Goal: Task Accomplishment & Management: Use online tool/utility

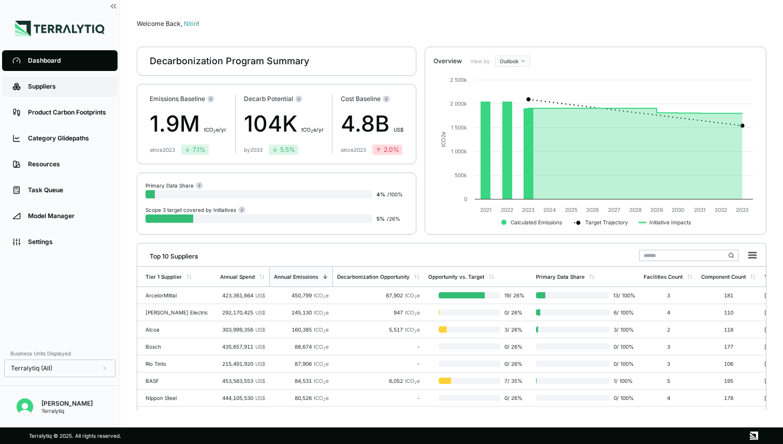
click at [47, 86] on div "Suppliers" at bounding box center [67, 86] width 79 height 8
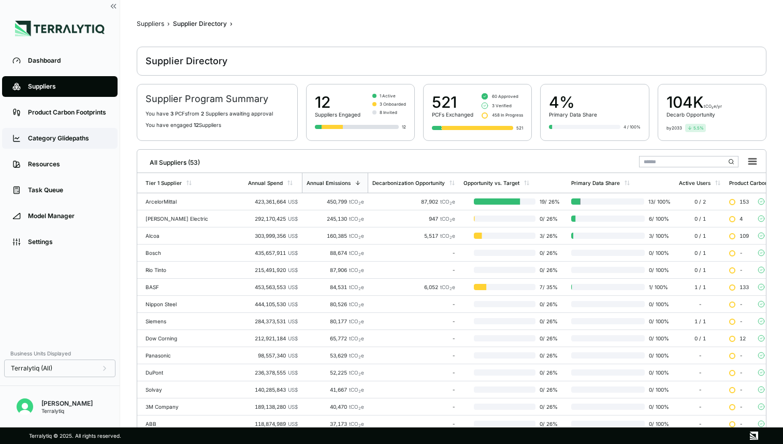
click at [54, 138] on div "Category Glidepaths" at bounding box center [67, 138] width 79 height 8
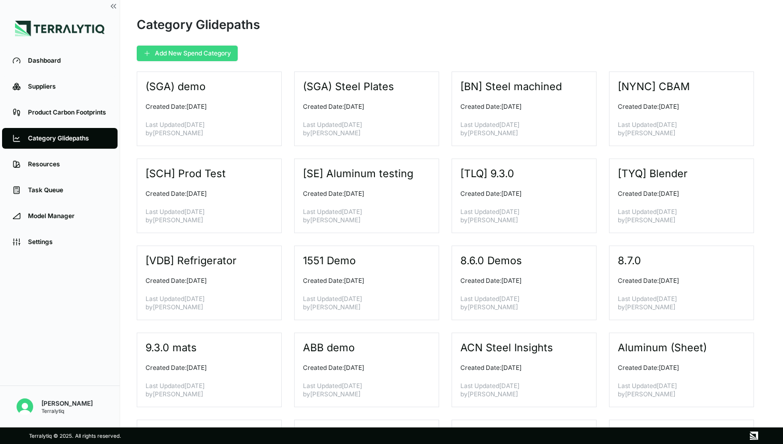
click at [185, 57] on button "Add New Spend Category" at bounding box center [187, 54] width 101 height 16
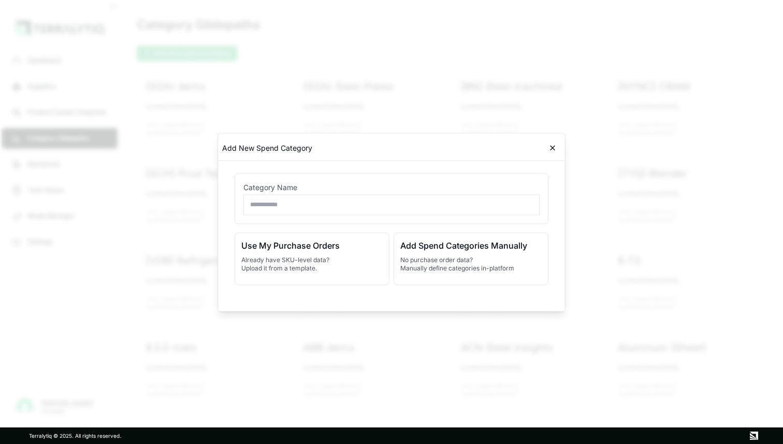
click at [271, 199] on input "text" at bounding box center [391, 204] width 296 height 21
type input "**********"
click at [445, 249] on h3 "Add Spend Categories Manually" at bounding box center [470, 245] width 141 height 12
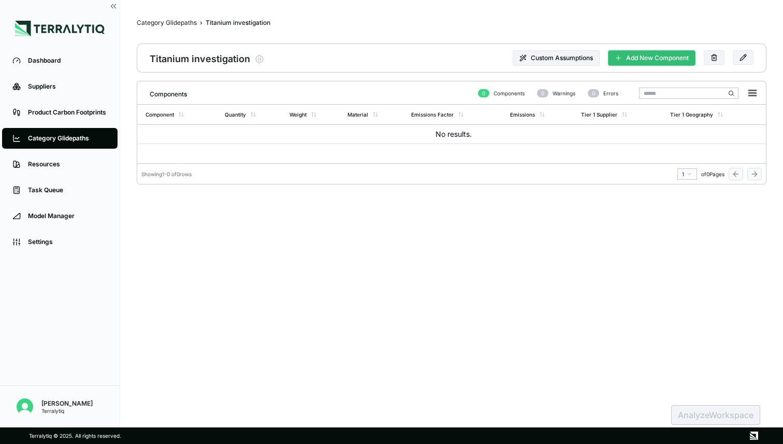
click at [661, 61] on button "Add New Component" at bounding box center [652, 58] width 88 height 16
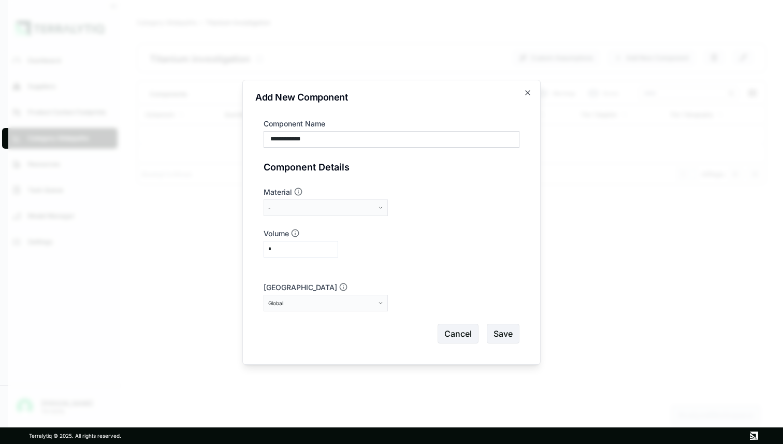
type input "**********"
click at [378, 203] on button "-" at bounding box center [326, 207] width 124 height 17
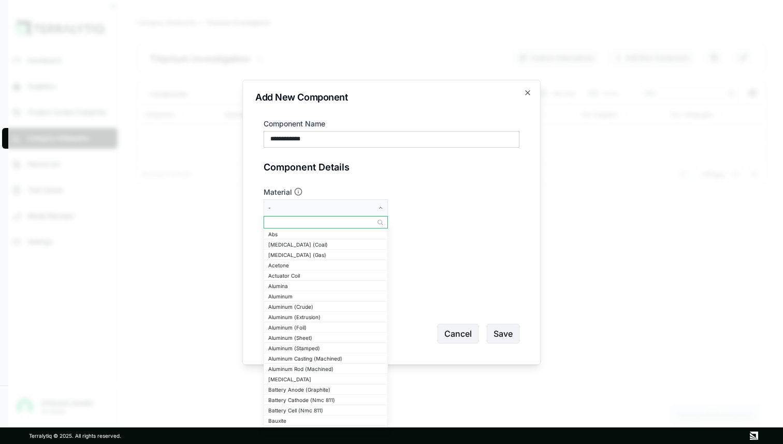
click at [330, 222] on input "text" at bounding box center [325, 222] width 123 height 12
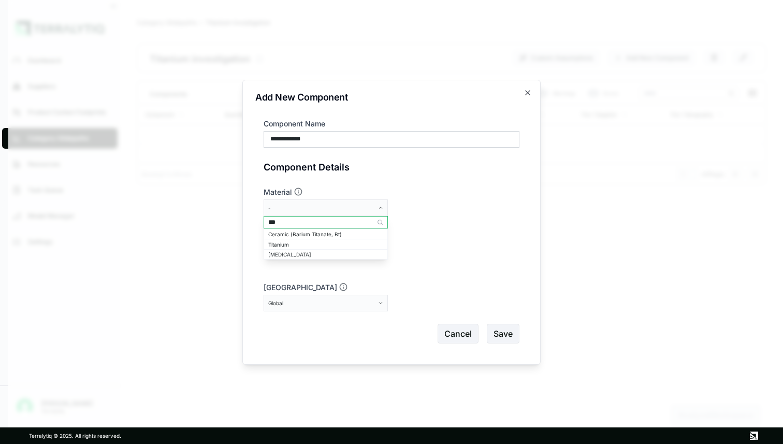
type input "***"
click at [283, 242] on div "Titanium" at bounding box center [325, 244] width 115 height 6
click at [284, 251] on input "*" at bounding box center [301, 249] width 75 height 17
click at [287, 306] on div "Global" at bounding box center [322, 303] width 108 height 6
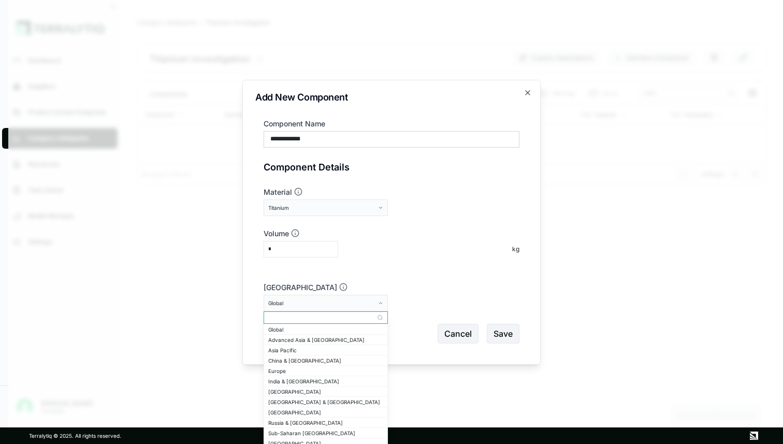
click at [287, 318] on input "text" at bounding box center [325, 317] width 123 height 12
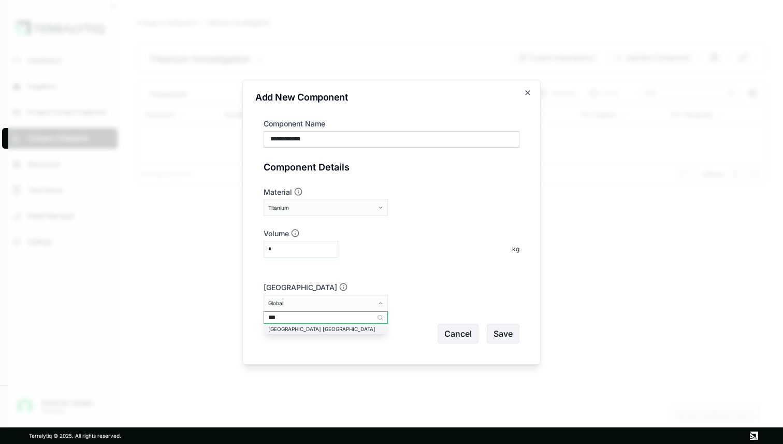
type input "***"
click at [285, 329] on div "China Yunnan" at bounding box center [325, 329] width 115 height 6
click at [510, 335] on button "Save" at bounding box center [503, 334] width 33 height 20
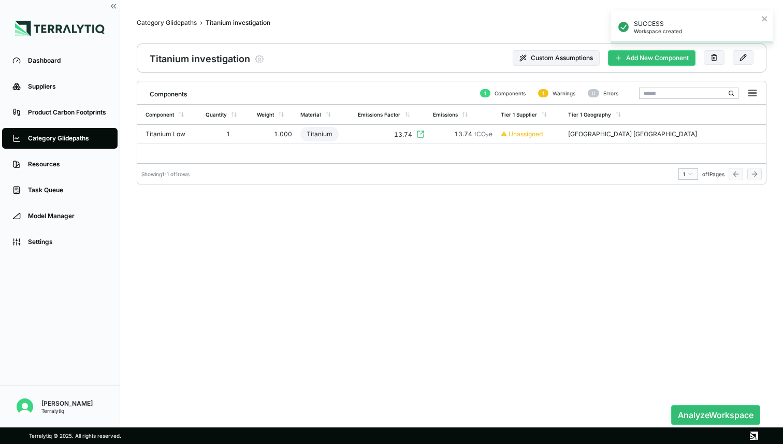
click at [630, 61] on button "Add New Component" at bounding box center [652, 58] width 88 height 16
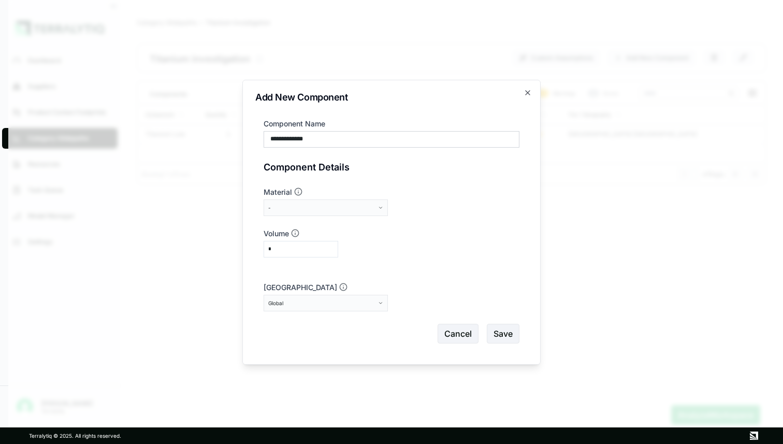
type input "**********"
click at [325, 211] on button "-" at bounding box center [326, 207] width 124 height 17
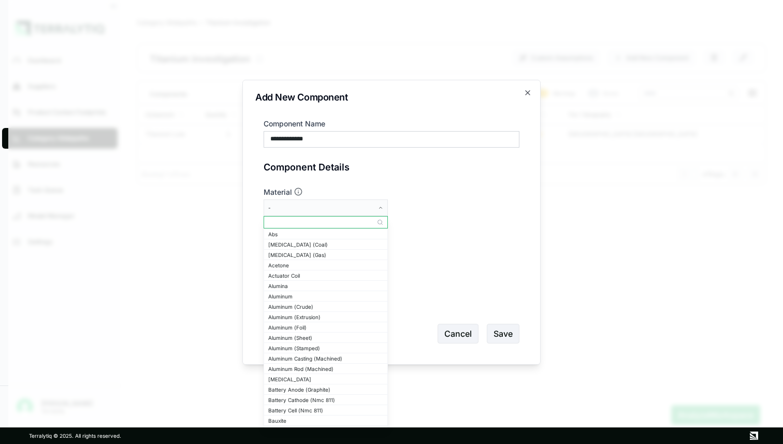
click at [314, 222] on input "text" at bounding box center [325, 222] width 123 height 12
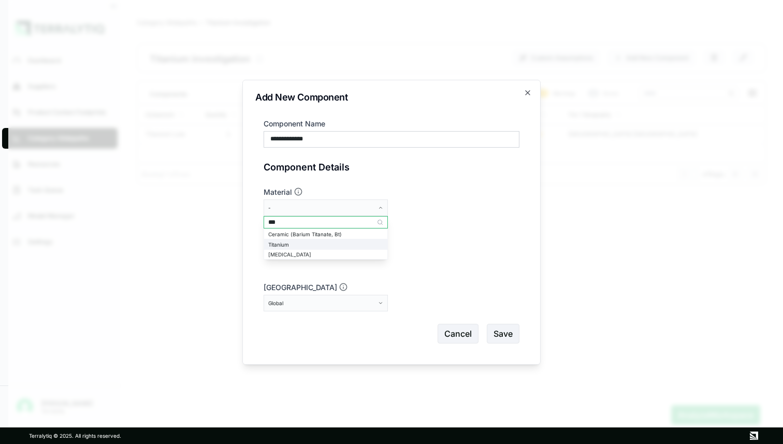
type input "***"
click at [301, 246] on div "Titanium" at bounding box center [325, 244] width 115 height 6
click at [306, 302] on div "Global" at bounding box center [322, 303] width 108 height 6
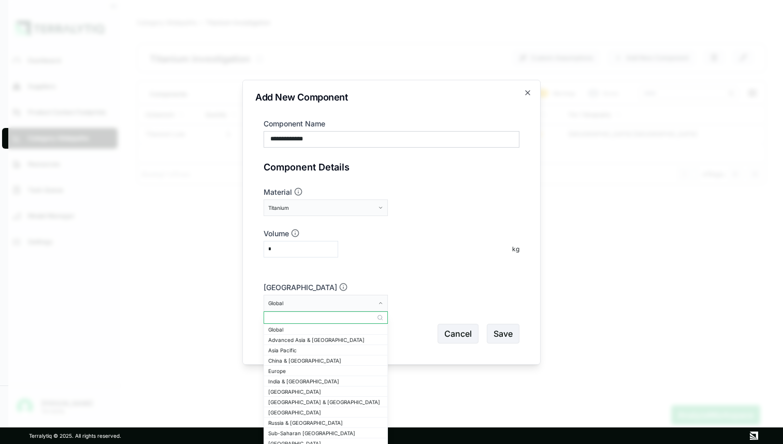
click at [303, 315] on input "text" at bounding box center [325, 317] width 123 height 12
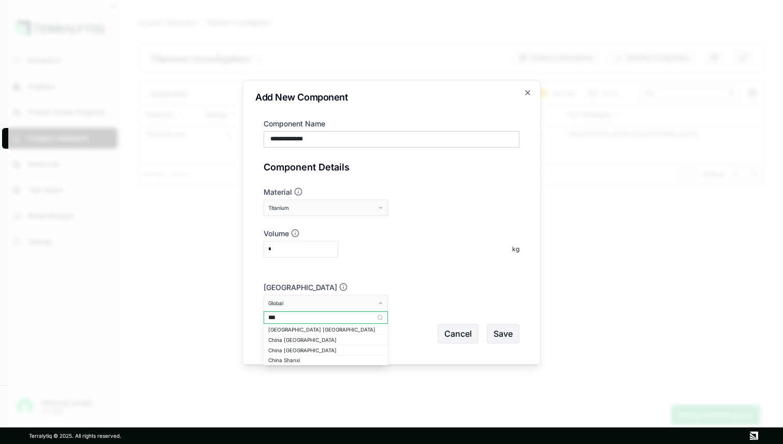
type input "****"
click at [301, 329] on div "China Shandong" at bounding box center [325, 329] width 115 height 6
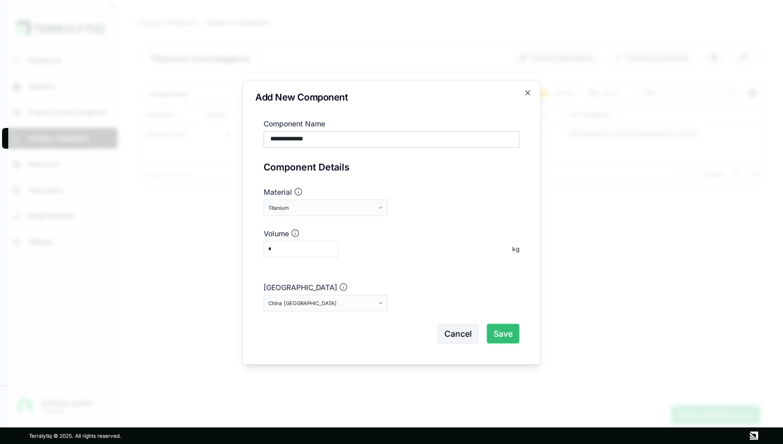
click at [507, 336] on button "Save" at bounding box center [503, 334] width 33 height 20
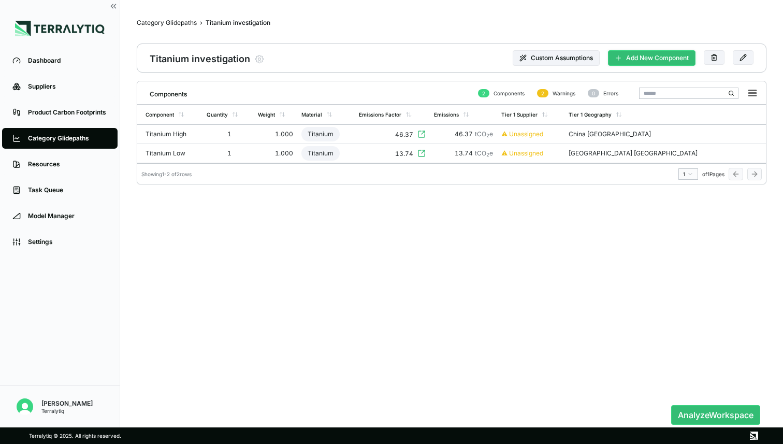
click at [644, 54] on button "Add New Component" at bounding box center [652, 58] width 88 height 16
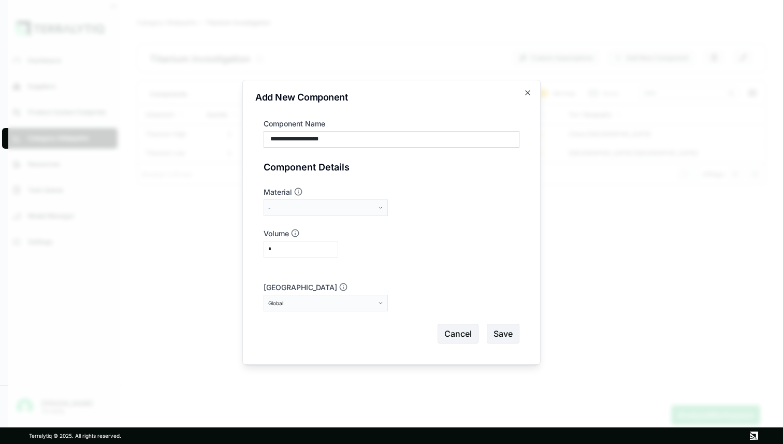
type input "**********"
click at [371, 208] on div "-" at bounding box center [322, 208] width 108 height 6
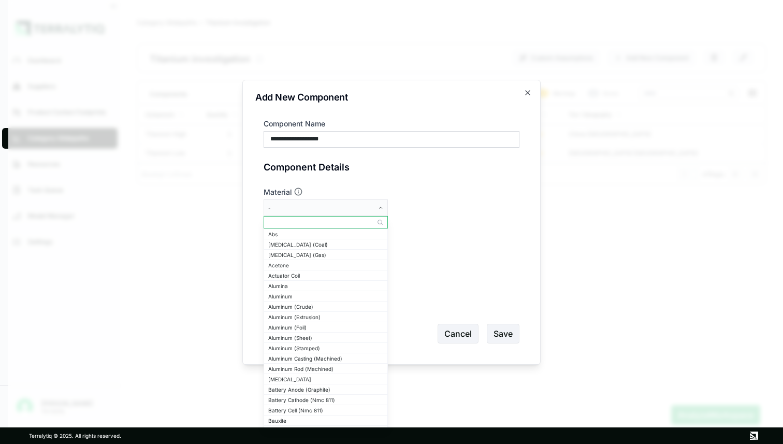
click at [366, 220] on input "text" at bounding box center [325, 222] width 123 height 12
type input "***"
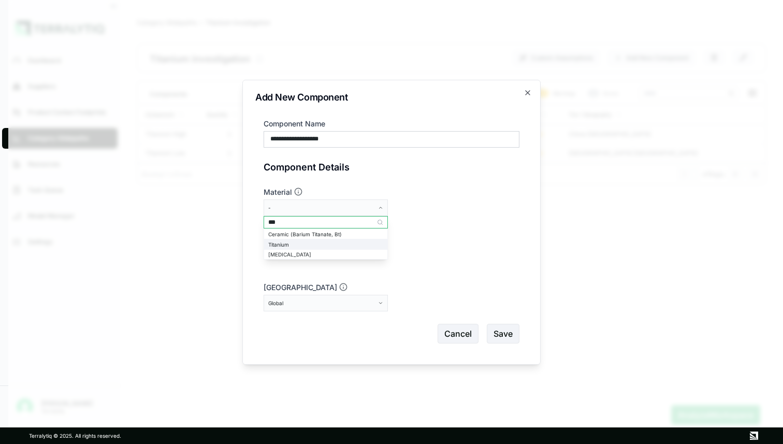
click at [322, 246] on div "Titanium" at bounding box center [325, 244] width 115 height 6
click at [306, 251] on input "*" at bounding box center [301, 249] width 75 height 17
click at [308, 307] on button "Global" at bounding box center [326, 303] width 124 height 17
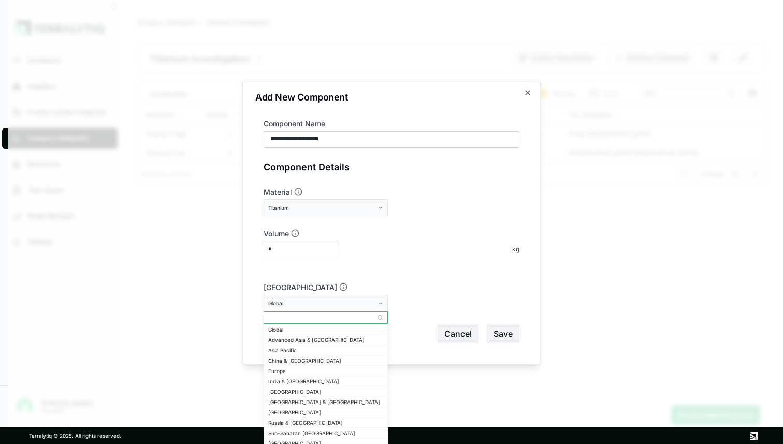
click at [312, 309] on button "Global" at bounding box center [326, 303] width 124 height 17
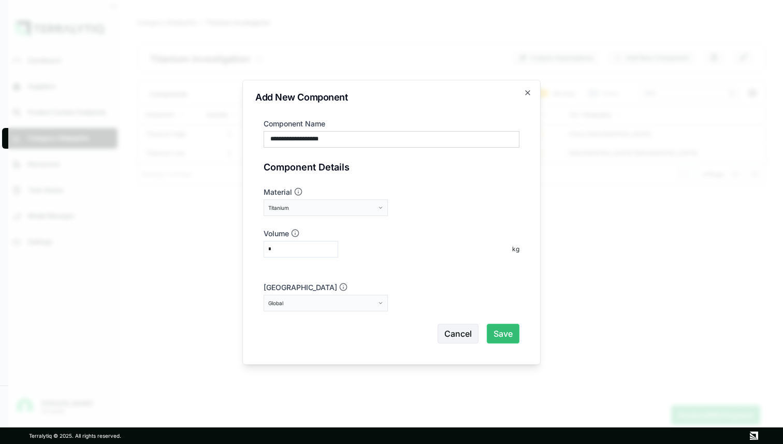
click at [507, 336] on button "Save" at bounding box center [503, 334] width 33 height 20
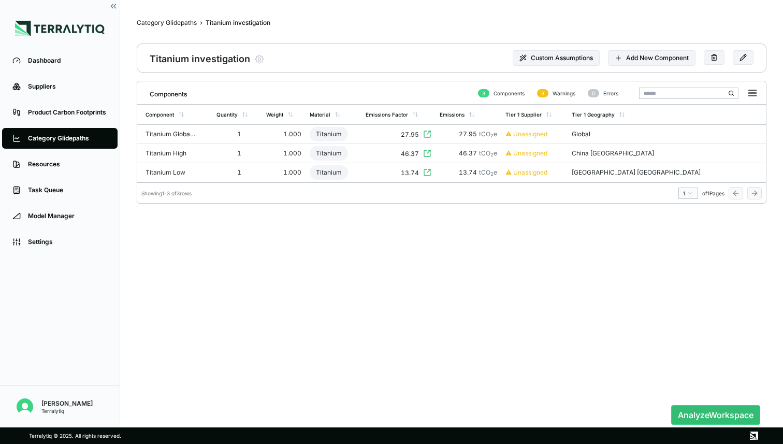
click at [413, 130] on div "27.95" at bounding box center [398, 133] width 65 height 9
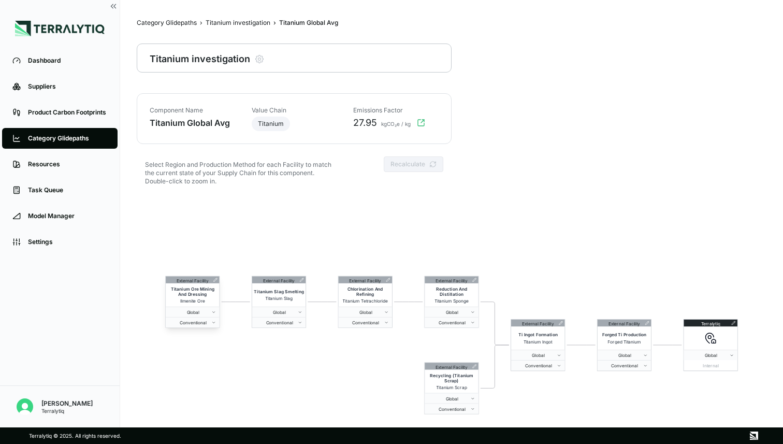
click at [217, 281] on icon at bounding box center [215, 280] width 4 height 4
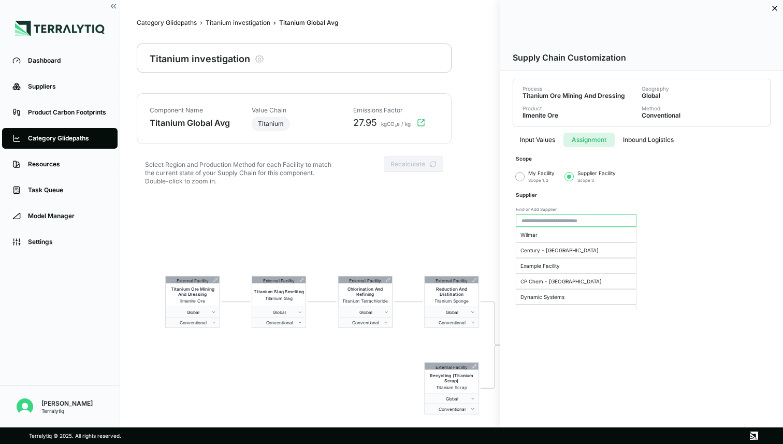
click at [595, 140] on button "Assignment" at bounding box center [589, 140] width 51 height 15
click at [521, 177] on button "button" at bounding box center [520, 176] width 8 height 8
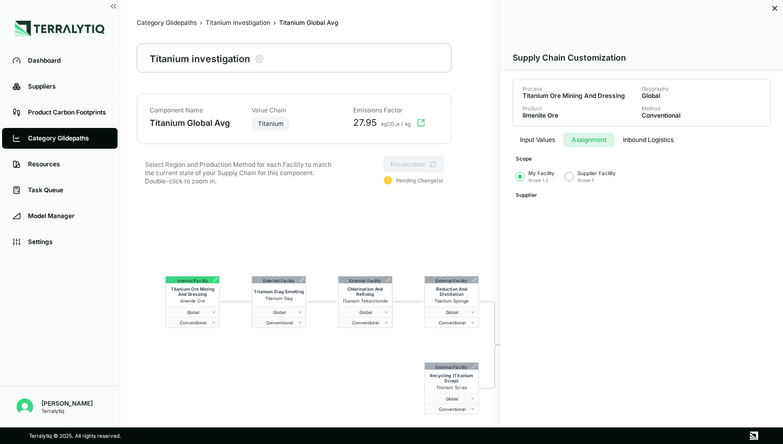
click at [352, 221] on div at bounding box center [391, 222] width 783 height 444
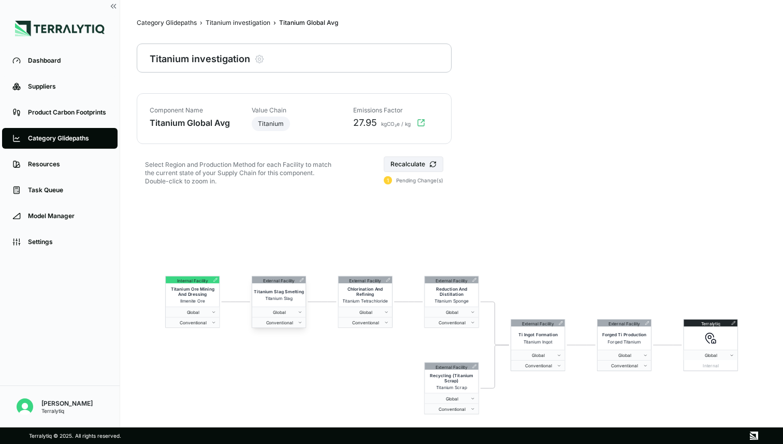
click at [301, 279] on icon at bounding box center [302, 280] width 4 height 4
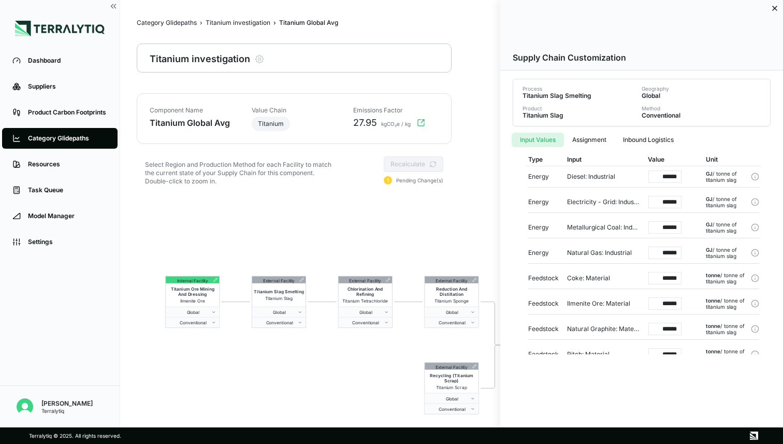
click at [587, 139] on button "Assignment" at bounding box center [589, 140] width 51 height 15
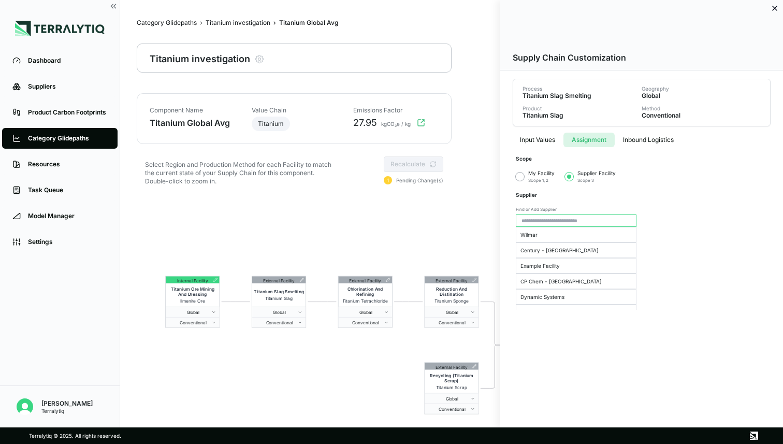
click at [519, 178] on button "button" at bounding box center [520, 176] width 8 height 8
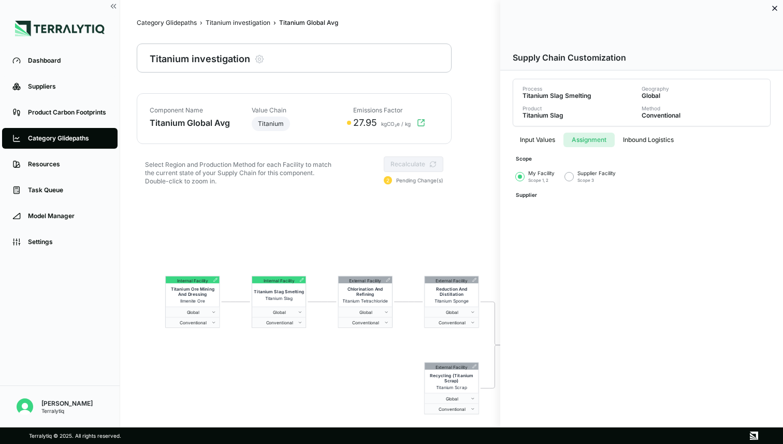
click at [356, 221] on div at bounding box center [391, 222] width 783 height 444
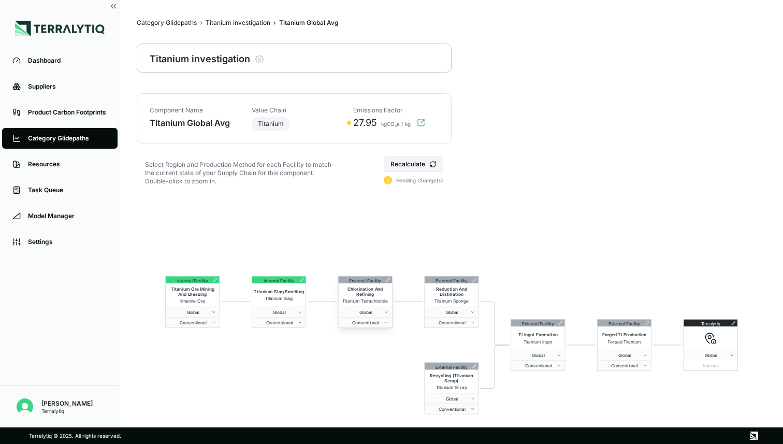
click at [387, 278] on icon at bounding box center [388, 280] width 4 height 4
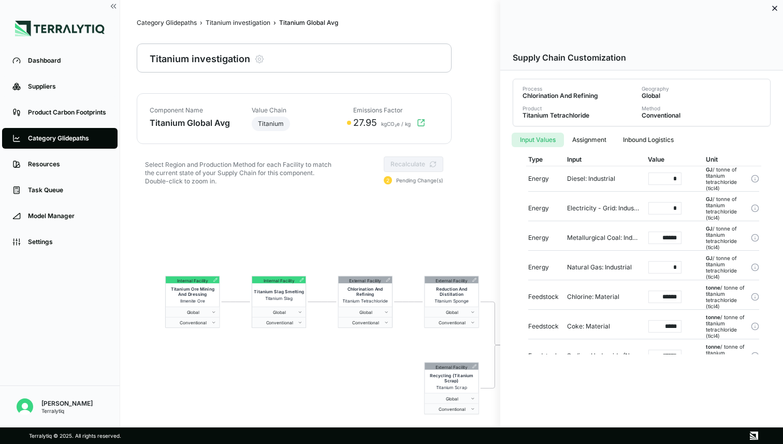
click at [581, 137] on button "Assignment" at bounding box center [589, 140] width 51 height 15
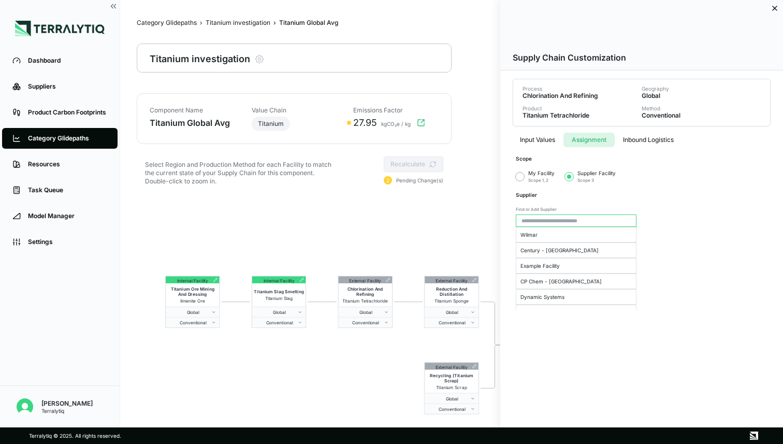
click at [521, 176] on button "button" at bounding box center [520, 176] width 8 height 8
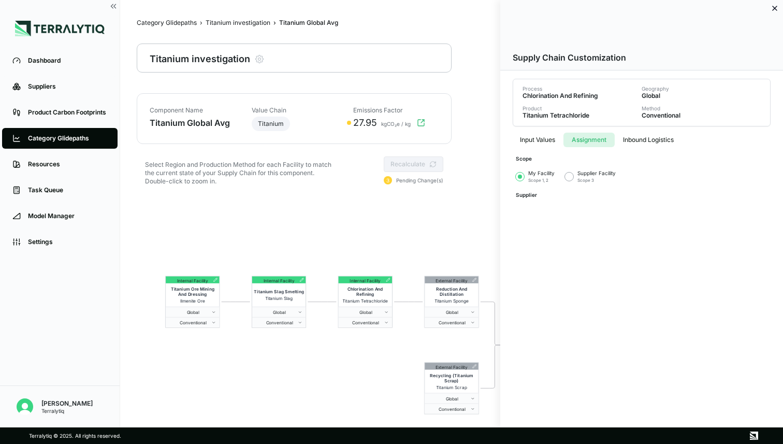
click at [452, 223] on div at bounding box center [391, 222] width 783 height 444
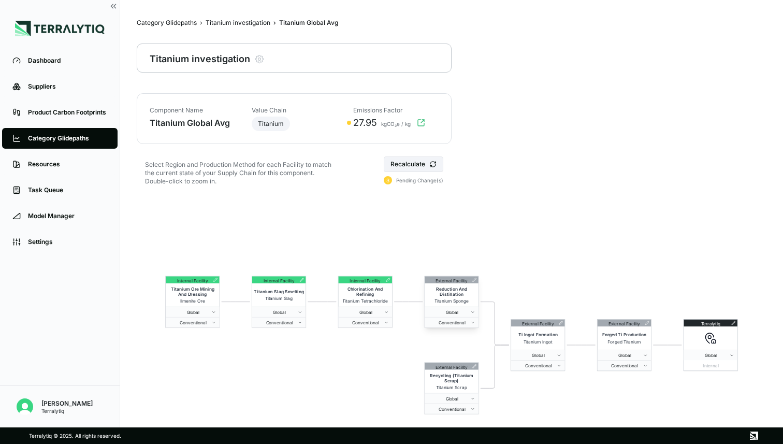
click at [475, 279] on icon at bounding box center [475, 280] width 4 height 4
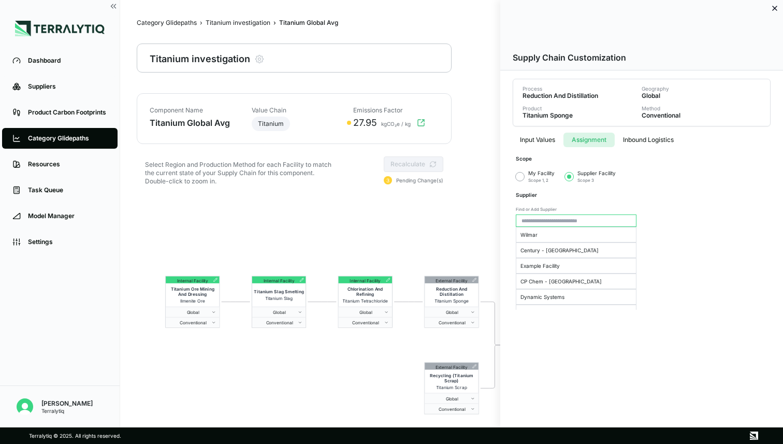
click at [583, 137] on button "Assignment" at bounding box center [589, 140] width 51 height 15
click at [521, 176] on button "button" at bounding box center [520, 176] width 8 height 8
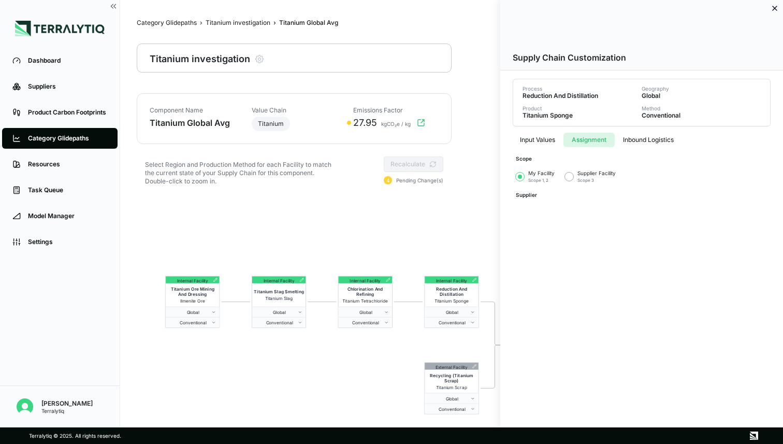
click at [460, 219] on div at bounding box center [391, 222] width 783 height 444
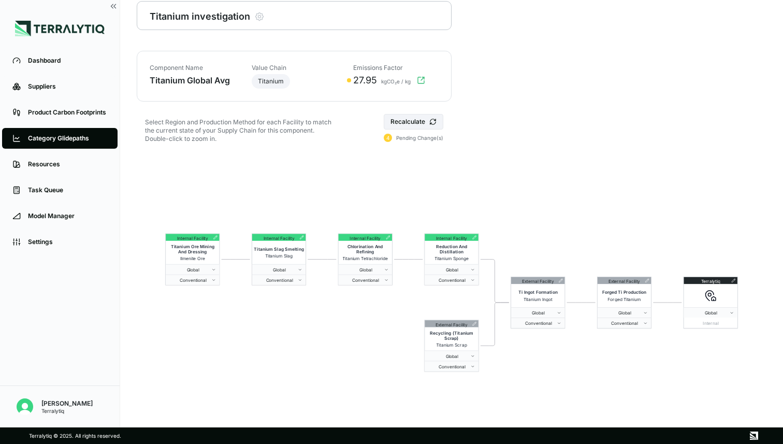
scroll to position [50, 0]
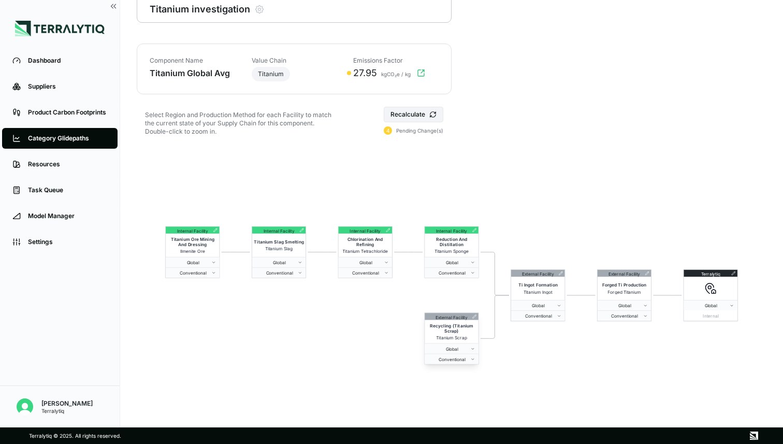
click at [474, 315] on icon at bounding box center [475, 316] width 4 height 4
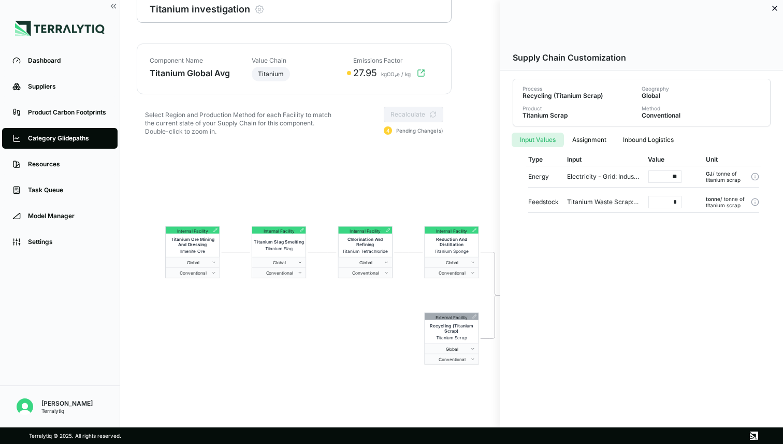
click at [581, 137] on button "Assignment" at bounding box center [589, 140] width 51 height 15
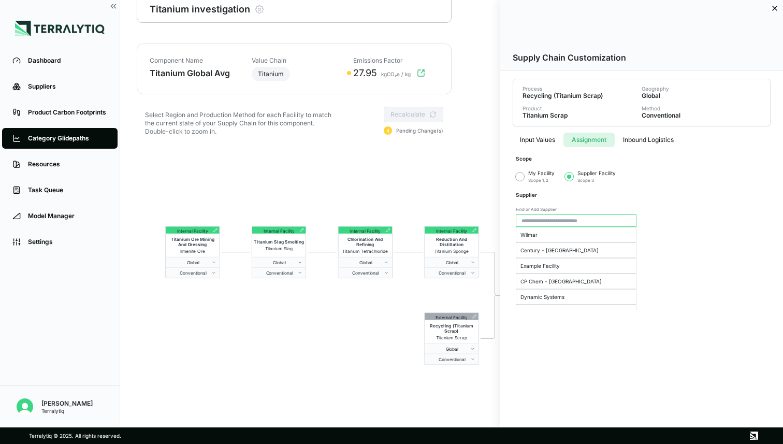
click at [522, 176] on button "button" at bounding box center [520, 176] width 8 height 8
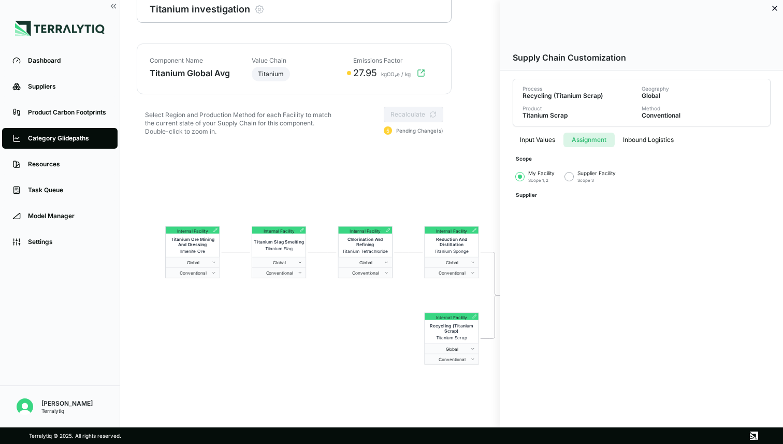
click at [448, 295] on div at bounding box center [391, 222] width 783 height 444
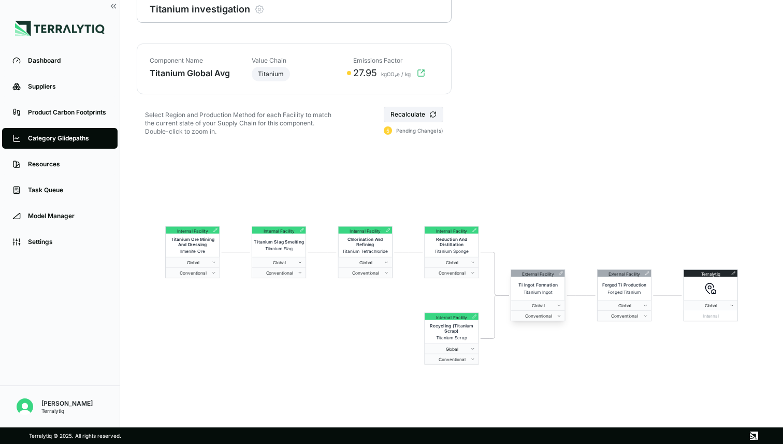
click at [560, 272] on icon at bounding box center [561, 273] width 4 height 4
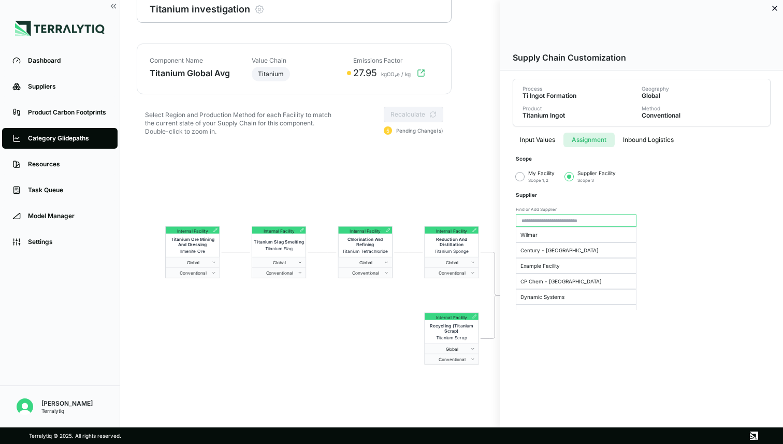
click at [588, 138] on button "Assignment" at bounding box center [589, 140] width 51 height 15
click at [519, 177] on button "button" at bounding box center [520, 176] width 8 height 8
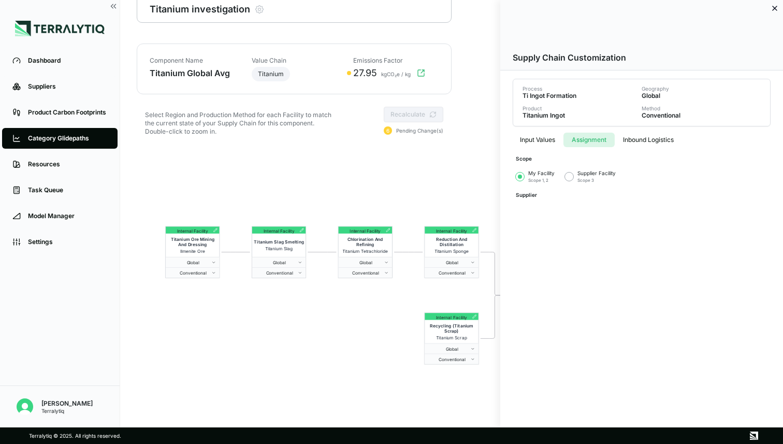
click at [457, 188] on div at bounding box center [391, 222] width 783 height 444
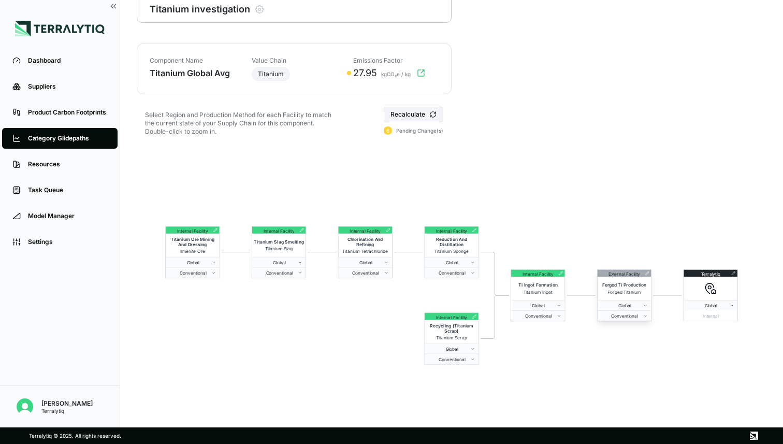
click at [648, 272] on icon at bounding box center [647, 273] width 4 height 4
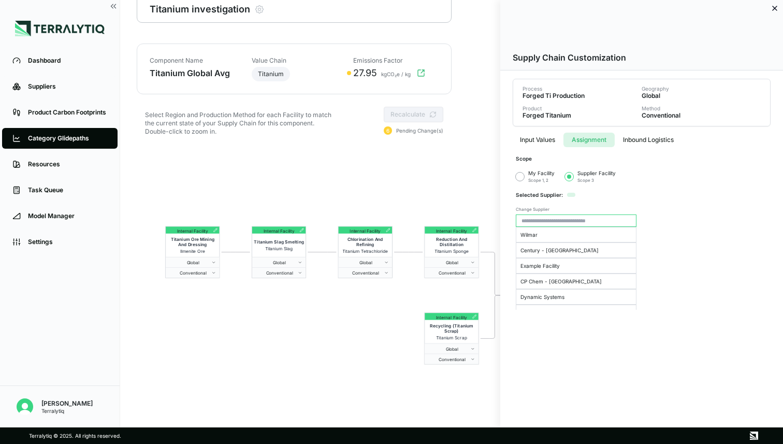
click at [595, 140] on button "Assignment" at bounding box center [589, 140] width 51 height 15
click at [521, 176] on button "button" at bounding box center [520, 176] width 8 height 8
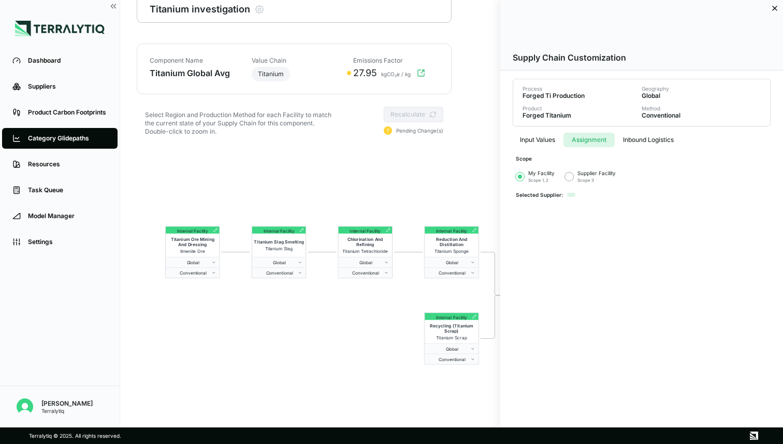
click at [462, 188] on div at bounding box center [391, 222] width 783 height 444
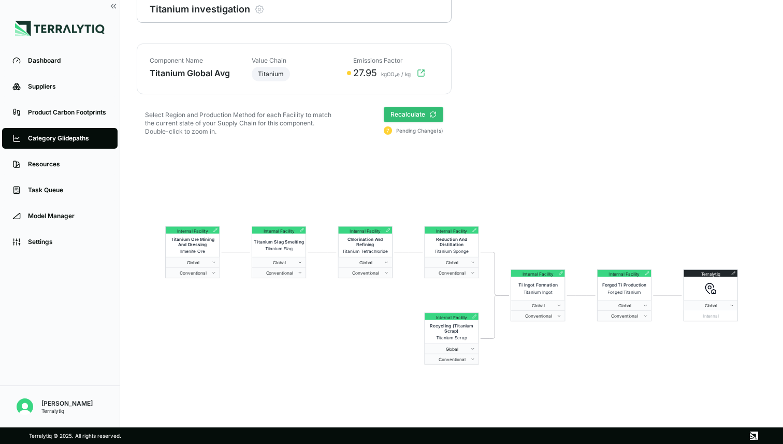
click at [421, 118] on button "Recalculate" at bounding box center [414, 115] width 60 height 16
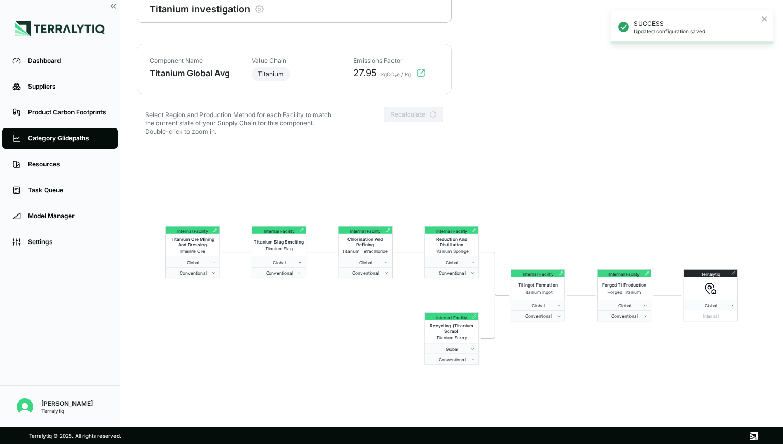
scroll to position [0, 0]
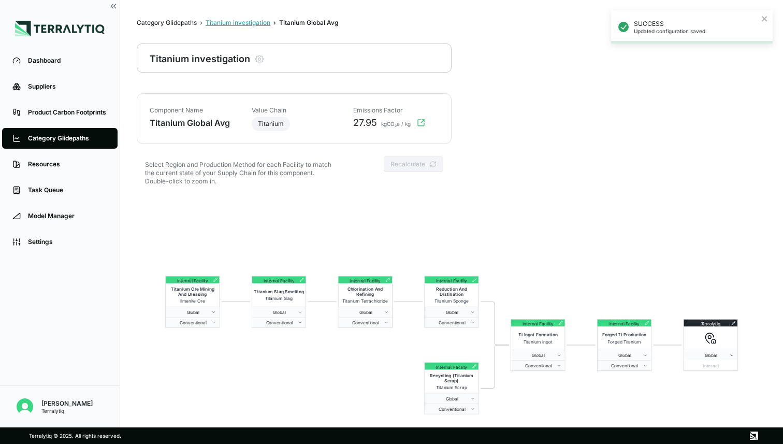
click at [254, 24] on div "Titanium investigation" at bounding box center [238, 23] width 65 height 8
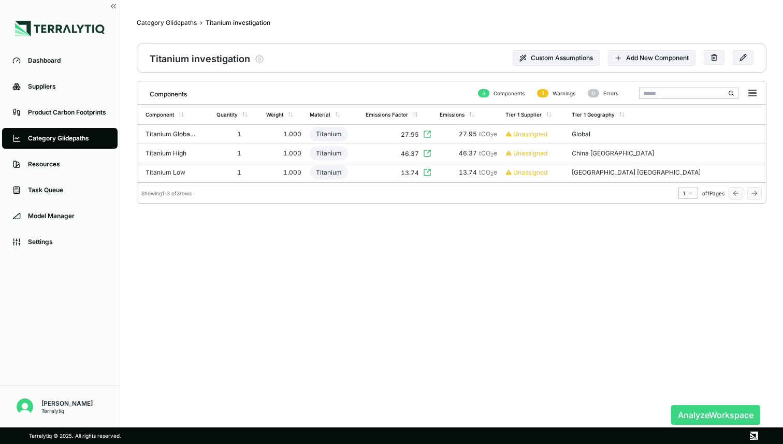
click at [698, 414] on button "Analyze Workspace" at bounding box center [715, 415] width 89 height 20
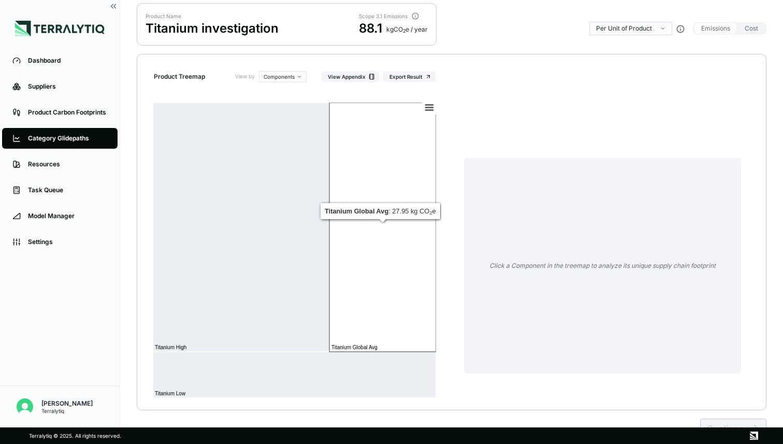
scroll to position [95, 0]
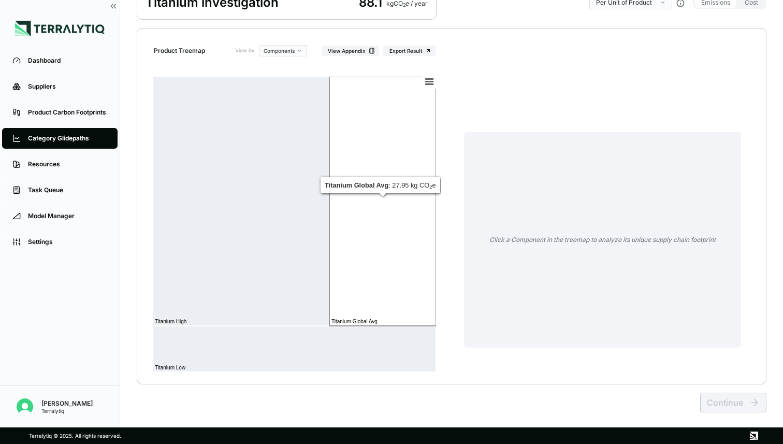
click at [398, 243] on rect at bounding box center [382, 201] width 107 height 249
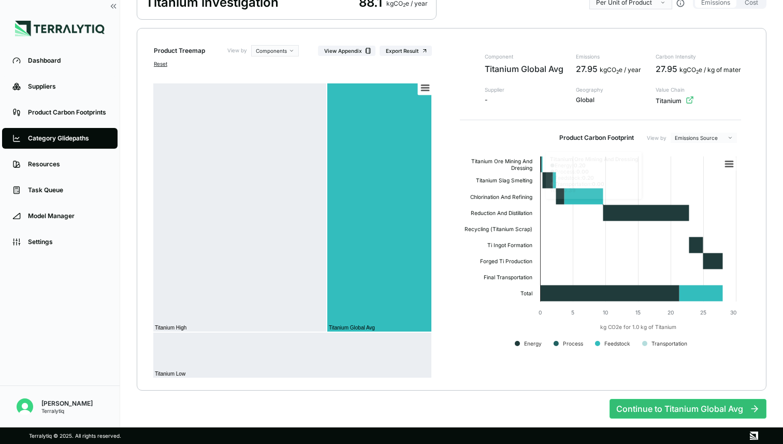
click at [690, 137] on html "Dashboard Suppliers Product Carbon Footprints Category Glidepaths Resources Tas…" at bounding box center [391, 222] width 783 height 444
click at [692, 179] on div "Scopes" at bounding box center [704, 178] width 61 height 12
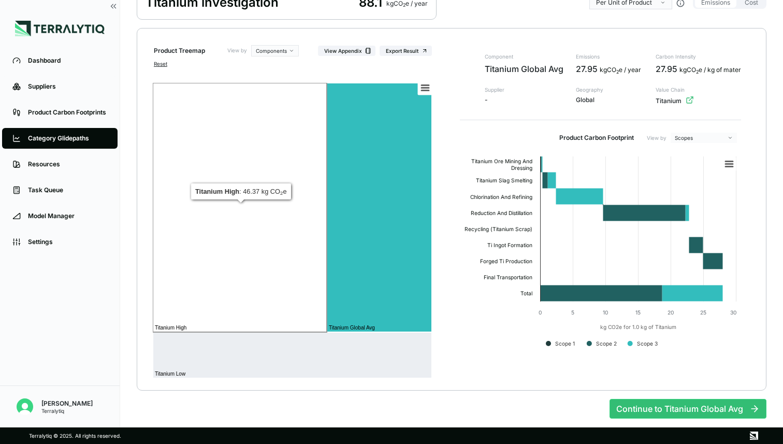
scroll to position [0, 0]
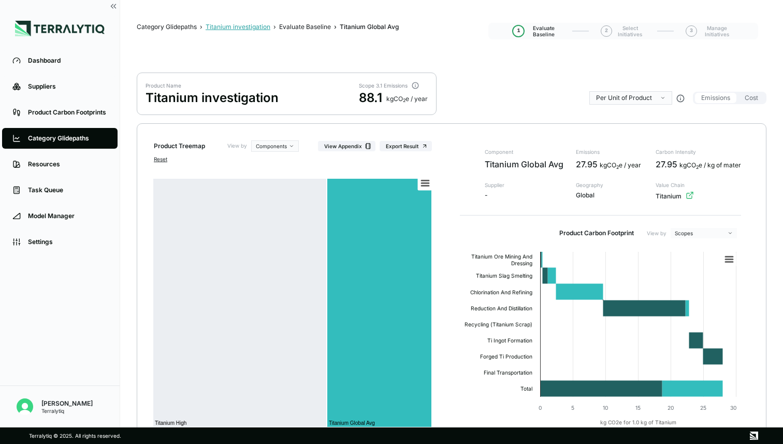
click at [224, 26] on div "Titanium investigation" at bounding box center [238, 27] width 65 height 8
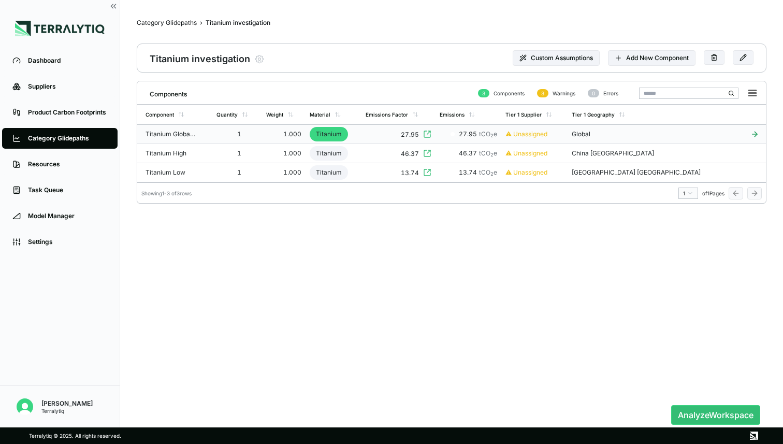
click at [212, 136] on td "Titanium Global Avg" at bounding box center [174, 134] width 75 height 19
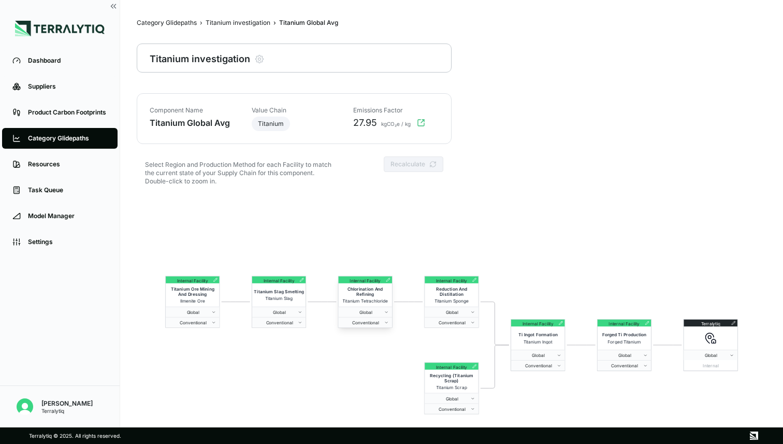
click at [388, 280] on icon at bounding box center [388, 280] width 4 height 4
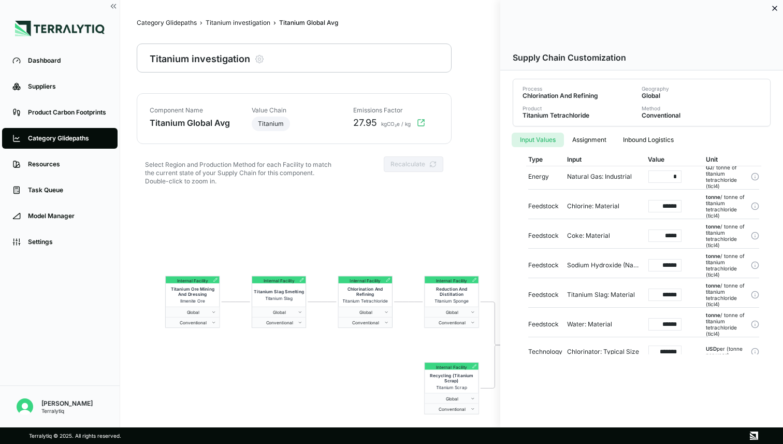
scroll to position [92, 0]
click at [428, 231] on div at bounding box center [391, 222] width 783 height 444
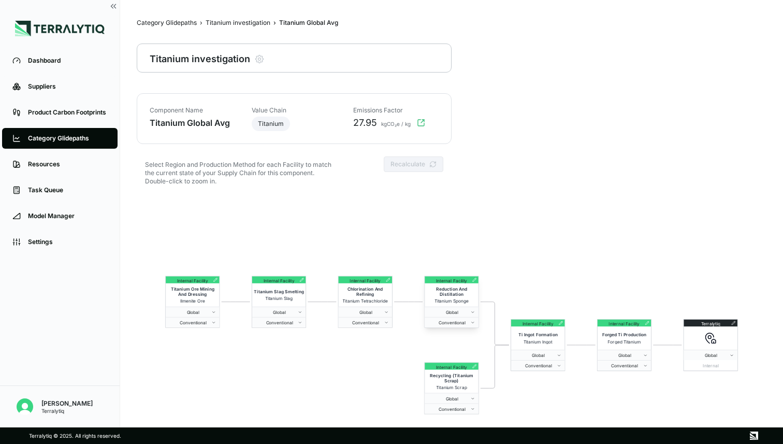
click at [475, 279] on icon at bounding box center [475, 279] width 1 height 1
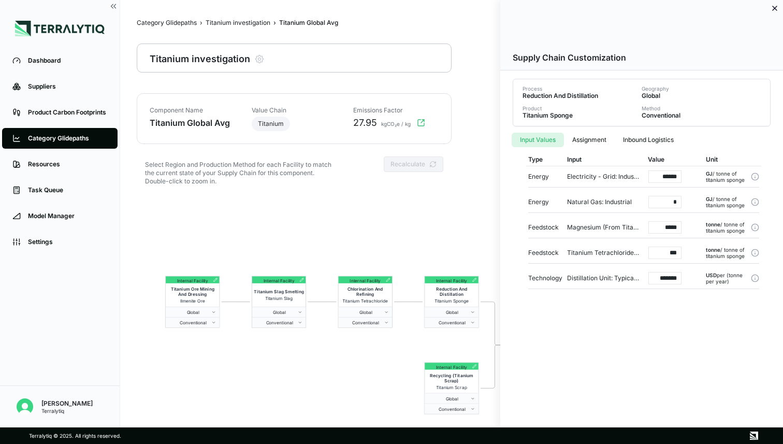
click at [437, 234] on div at bounding box center [391, 222] width 783 height 444
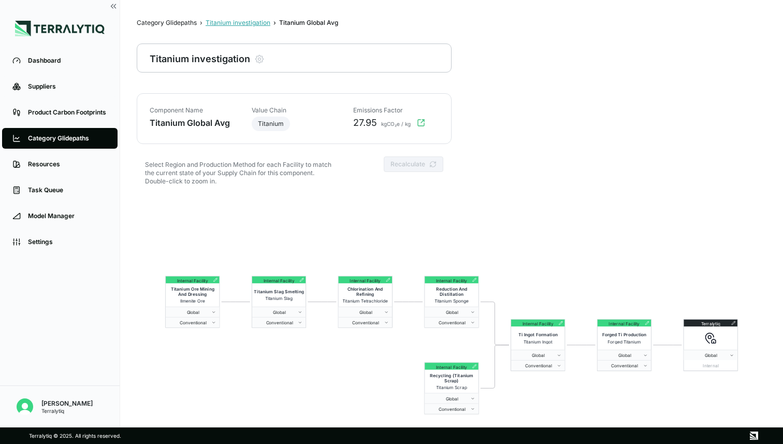
click at [223, 20] on div "Titanium investigation" at bounding box center [238, 23] width 65 height 8
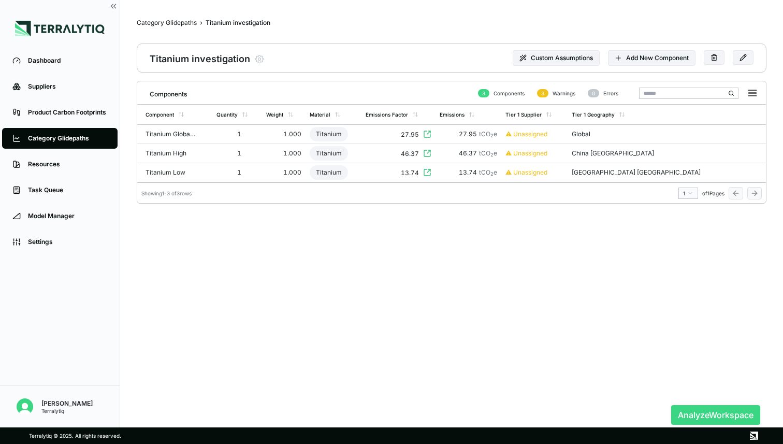
click at [735, 411] on button "Analyze Workspace" at bounding box center [715, 415] width 89 height 20
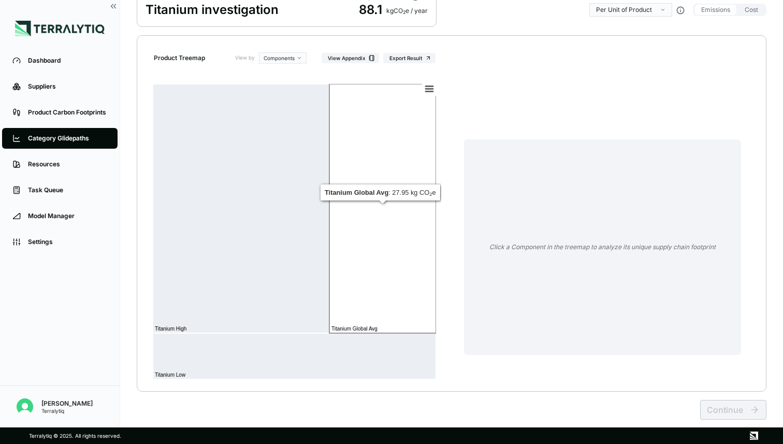
scroll to position [95, 0]
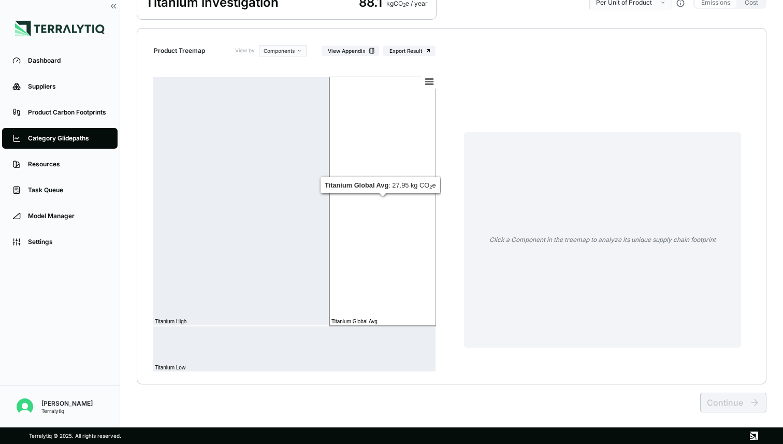
click at [391, 279] on rect at bounding box center [382, 201] width 107 height 249
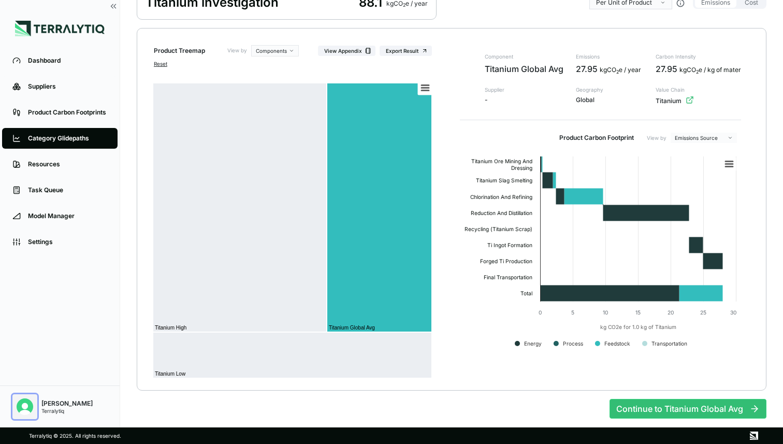
click at [21, 411] on img "Open user button" at bounding box center [25, 406] width 17 height 17
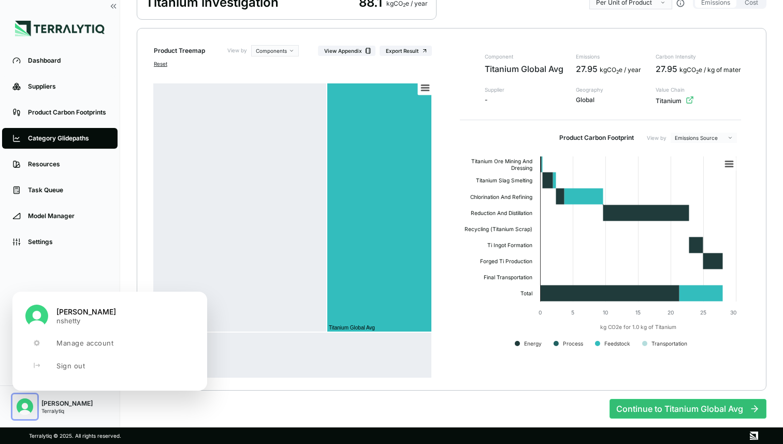
click at [21, 411] on img "Close user button" at bounding box center [25, 406] width 17 height 17
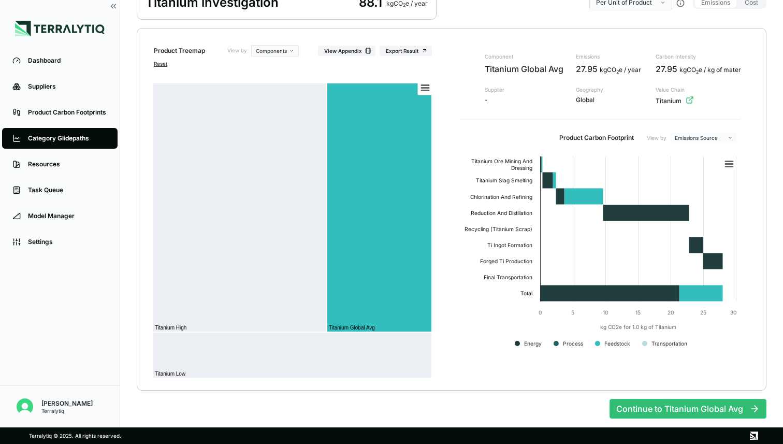
click at [71, 139] on div "Category Glidepaths" at bounding box center [67, 138] width 79 height 8
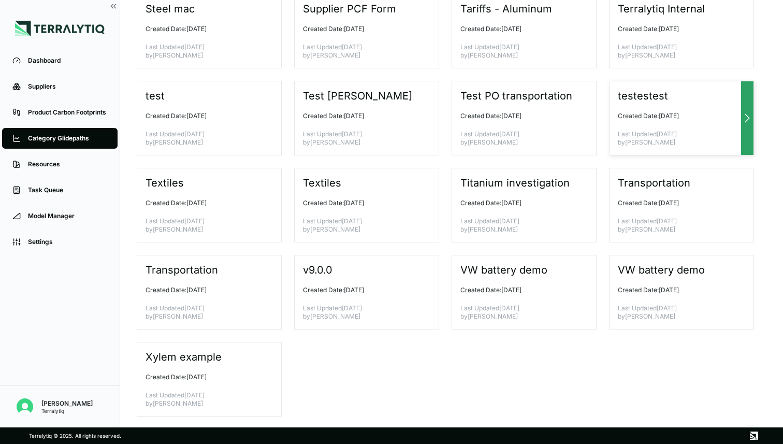
scroll to position [1901, 0]
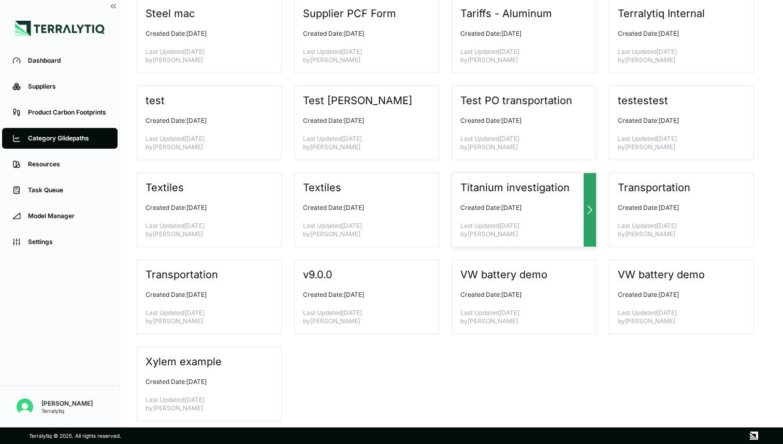
click at [539, 189] on h3 "Titanium investigation" at bounding box center [515, 187] width 110 height 12
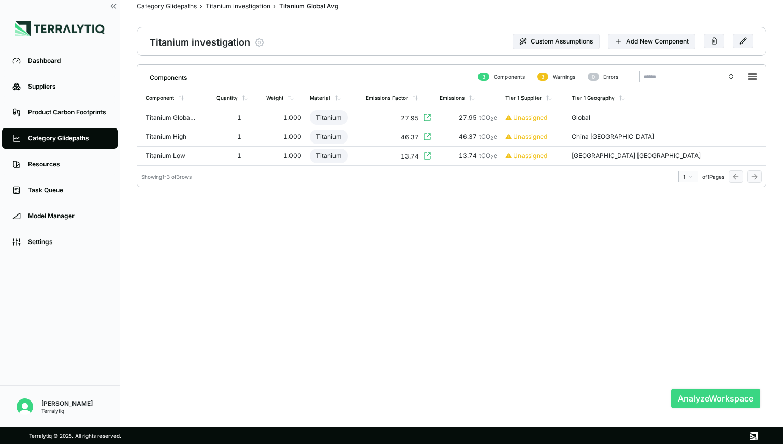
click at [701, 394] on button "Analyze Workspace" at bounding box center [715, 398] width 89 height 20
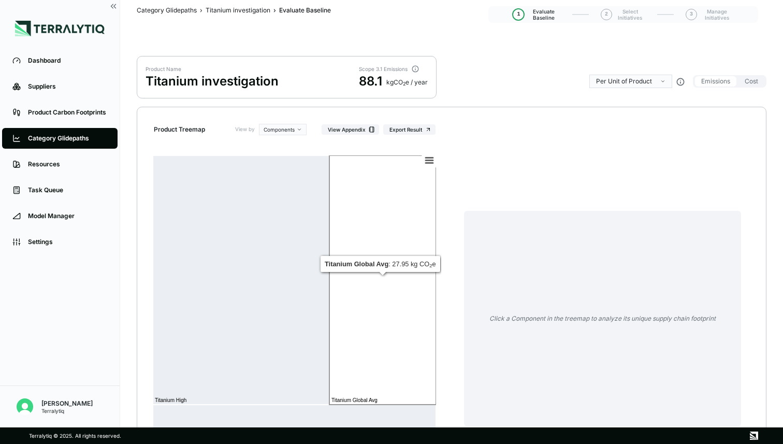
click at [388, 245] on rect at bounding box center [382, 279] width 107 height 249
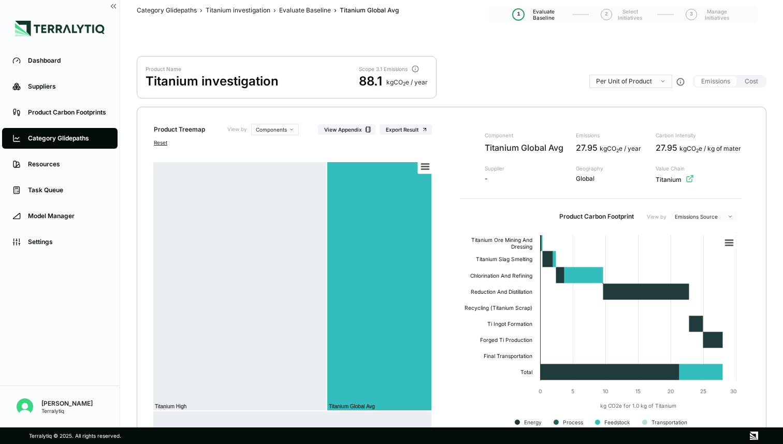
click at [709, 217] on html "Dashboard Suppliers Product Carbon Footprints Category Glidepaths Resources Tas…" at bounding box center [391, 222] width 783 height 444
click at [698, 256] on div "Scopes" at bounding box center [704, 257] width 61 height 12
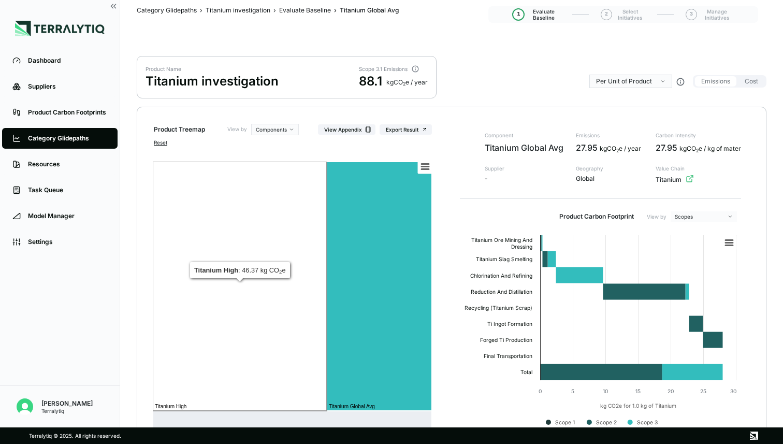
click at [302, 262] on rect at bounding box center [240, 286] width 174 height 249
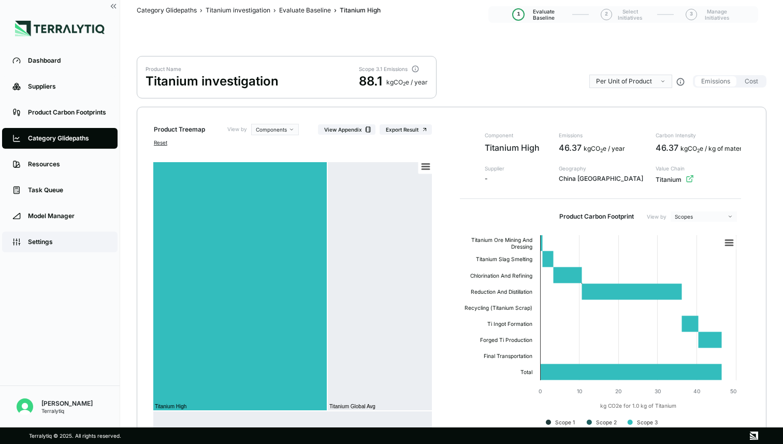
click at [21, 241] on span at bounding box center [16, 242] width 12 height 18
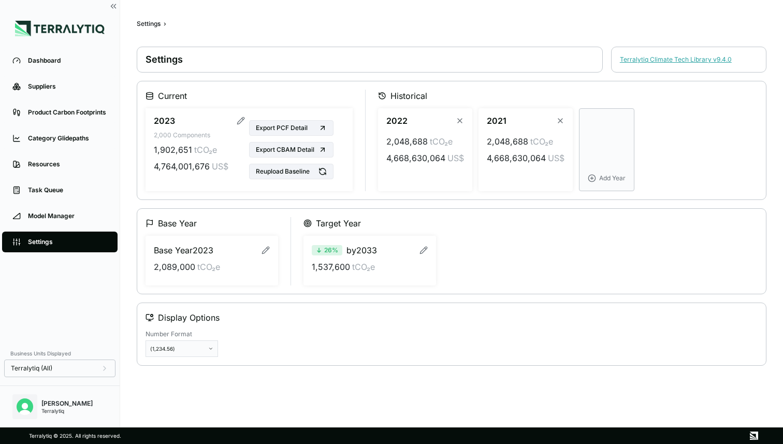
click at [21, 398] on button "Open user button" at bounding box center [24, 406] width 25 height 25
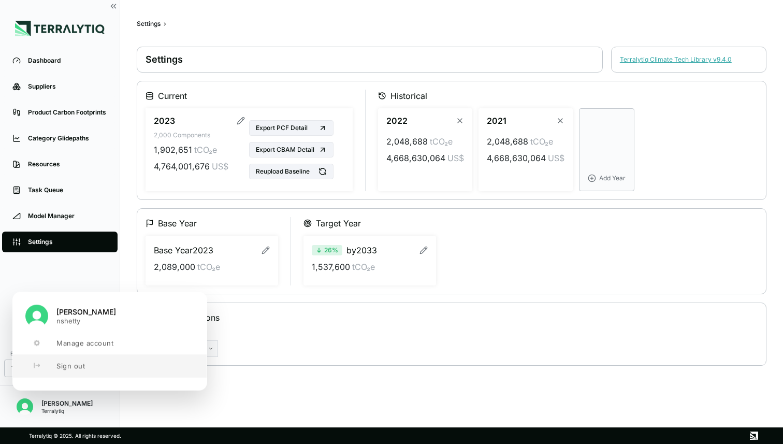
click at [50, 363] on button "Sign out" at bounding box center [110, 365] width 194 height 23
